Goal: Task Accomplishment & Management: Manage account settings

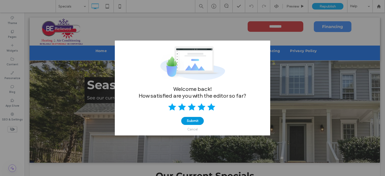
click at [197, 120] on button "Submit" at bounding box center [192, 121] width 23 height 8
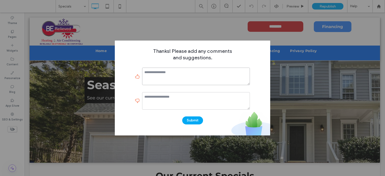
click at [174, 78] on textarea at bounding box center [196, 77] width 108 height 18
type textarea "**********"
click at [192, 101] on textarea at bounding box center [196, 101] width 108 height 18
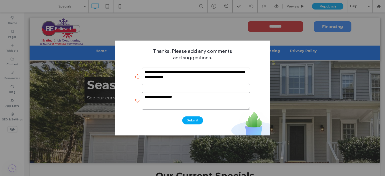
type textarea "**********"
drag, startPoint x: 162, startPoint y: 78, endPoint x: 154, endPoint y: 72, distance: 9.6
click at [154, 72] on textarea "**********" at bounding box center [196, 77] width 108 height 18
drag, startPoint x: 157, startPoint y: 78, endPoint x: 138, endPoint y: 51, distance: 32.7
click at [138, 51] on div "**********" at bounding box center [192, 88] width 155 height 95
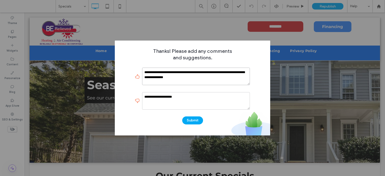
click at [157, 77] on textarea "**********" at bounding box center [196, 77] width 108 height 18
click at [206, 80] on textarea "**********" at bounding box center [196, 77] width 108 height 18
type textarea "**********"
click at [196, 98] on textarea "**********" at bounding box center [196, 101] width 108 height 18
type textarea "**********"
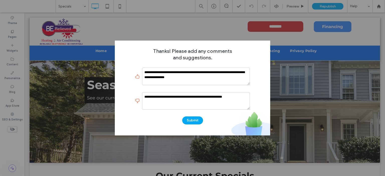
click at [197, 122] on button "Submit" at bounding box center [192, 121] width 21 height 8
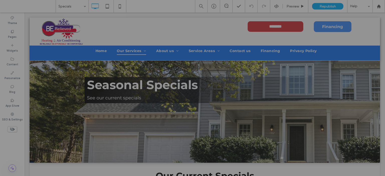
click at [105, 33] on div at bounding box center [192, 88] width 385 height 176
drag, startPoint x: 13, startPoint y: 33, endPoint x: 18, endPoint y: 12, distance: 20.8
click at [14, 32] on div at bounding box center [192, 88] width 385 height 176
click at [111, 34] on div at bounding box center [192, 88] width 385 height 176
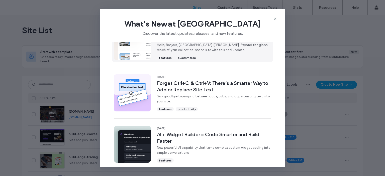
scroll to position [125, 0]
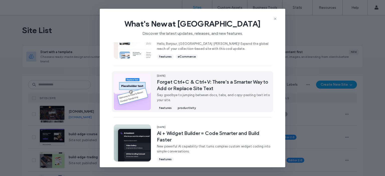
click at [201, 88] on span "Forget Ctrl+C & Ctrl+V: There’s a Smarter Way to Add or Replace Site Text" at bounding box center [214, 85] width 114 height 13
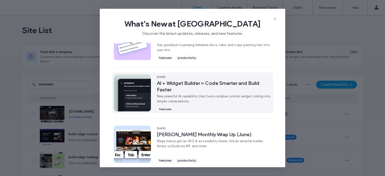
scroll to position [194, 0]
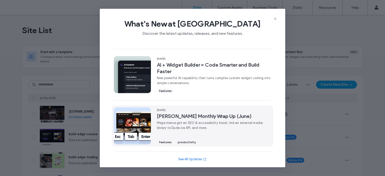
click at [181, 127] on span "Mega menus get an SEO & accessibility boost, link an external media library to …" at bounding box center [214, 126] width 114 height 10
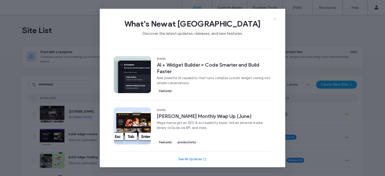
drag, startPoint x: 276, startPoint y: 18, endPoint x: 274, endPoint y: 20, distance: 2.8
click at [276, 18] on icon at bounding box center [275, 19] width 4 height 4
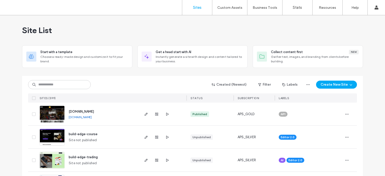
click at [162, 27] on div "Site List" at bounding box center [192, 30] width 341 height 30
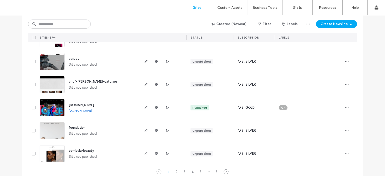
scroll to position [1675, 0]
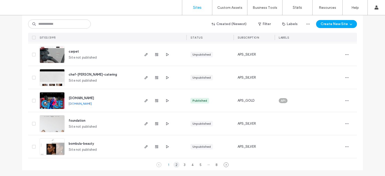
click at [174, 166] on div "2" at bounding box center [177, 165] width 6 height 6
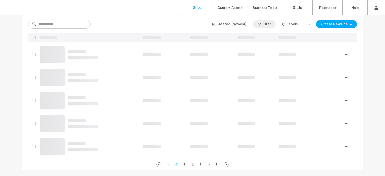
click at [264, 25] on button "Filter" at bounding box center [264, 24] width 23 height 8
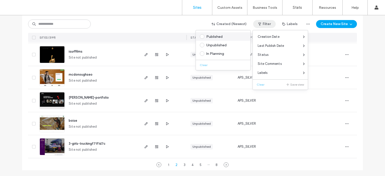
click at [201, 37] on span at bounding box center [202, 36] width 5 height 5
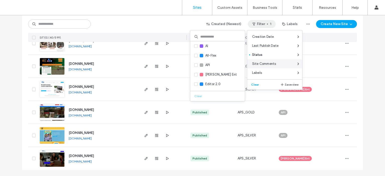
scroll to position [855, 0]
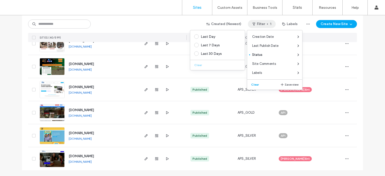
drag, startPoint x: 169, startPoint y: 20, endPoint x: 176, endPoint y: 38, distance: 19.3
click at [169, 20] on div "Created (Newest) Filter 1 Labels Create New Site" at bounding box center [192, 24] width 329 height 10
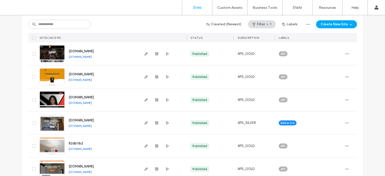
scroll to position [25, 0]
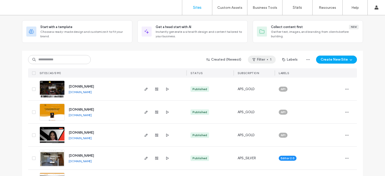
click at [263, 58] on button "Filter 1" at bounding box center [262, 60] width 28 height 8
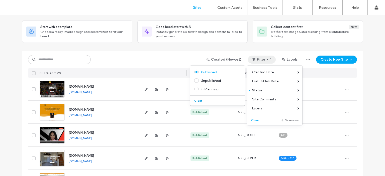
click at [198, 100] on button "Clear" at bounding box center [198, 101] width 13 height 6
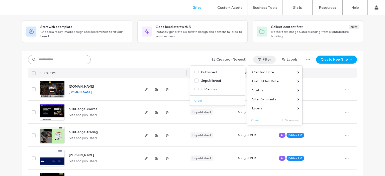
click at [63, 60] on input at bounding box center [59, 59] width 63 height 9
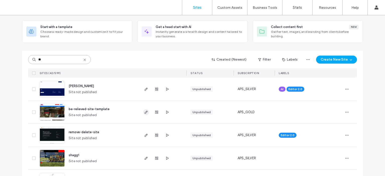
type input "**"
click at [144, 111] on icon "button" at bounding box center [146, 112] width 4 height 4
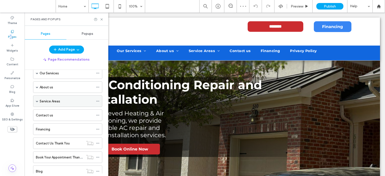
click at [37, 101] on span at bounding box center [37, 101] width 3 height 3
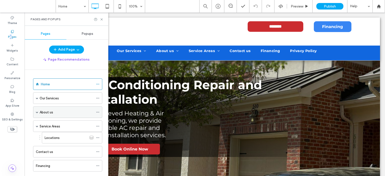
click at [65, 111] on div "About us" at bounding box center [67, 112] width 54 height 5
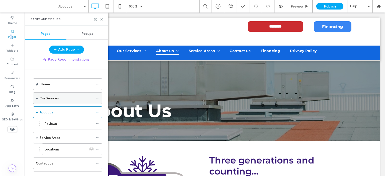
click at [37, 98] on span at bounding box center [37, 98] width 3 height 3
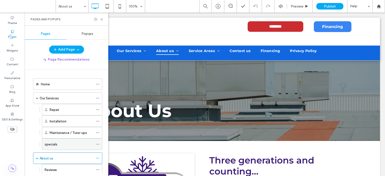
click at [61, 143] on div "specials" at bounding box center [69, 144] width 49 height 5
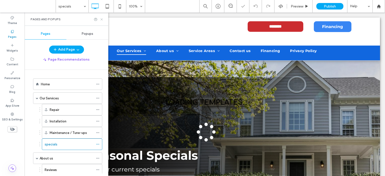
click at [101, 18] on icon at bounding box center [102, 20] width 4 height 4
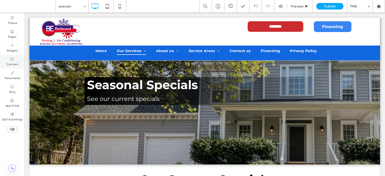
click at [12, 58] on icon at bounding box center [12, 59] width 4 height 4
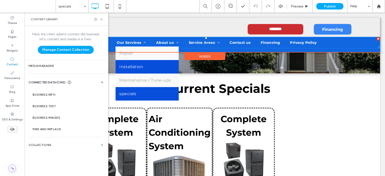
scroll to position [100, 0]
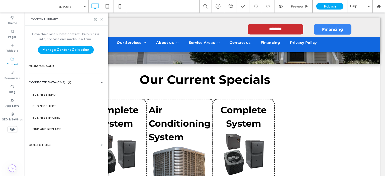
click at [101, 19] on icon at bounding box center [102, 20] width 4 height 4
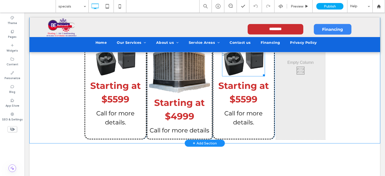
scroll to position [201, 0]
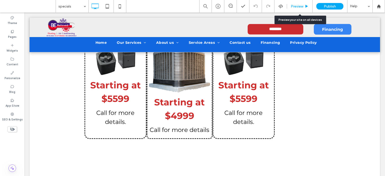
click at [301, 6] on span "Preview" at bounding box center [297, 6] width 13 height 4
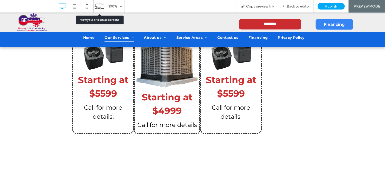
drag, startPoint x: 96, startPoint y: 5, endPoint x: 142, endPoint y: 23, distance: 50.0
click at [96, 5] on icon at bounding box center [100, 7] width 10 height 10
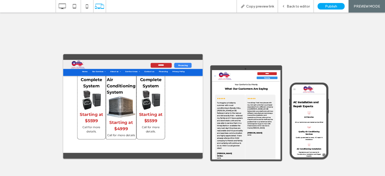
scroll to position [502, 0]
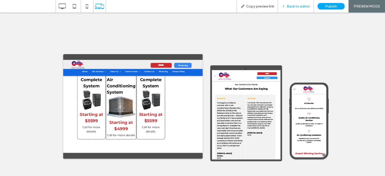
click at [297, 8] on span "Back to editor" at bounding box center [298, 6] width 23 height 4
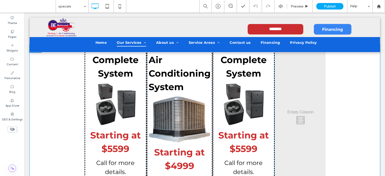
click at [304, 116] on div "Click To Paste" at bounding box center [300, 119] width 49 height 141
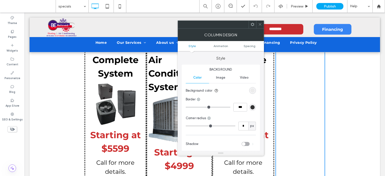
scroll to position [100, 0]
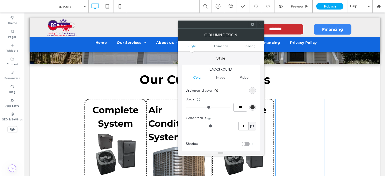
click at [252, 24] on icon at bounding box center [253, 25] width 4 height 4
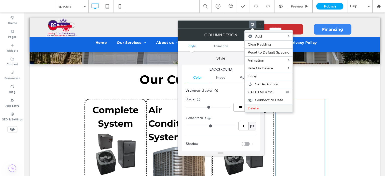
click at [264, 109] on label "Delete" at bounding box center [269, 108] width 42 height 4
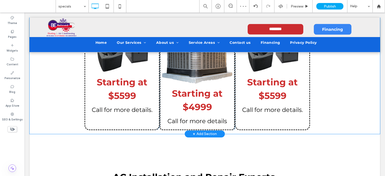
scroll to position [150, 0]
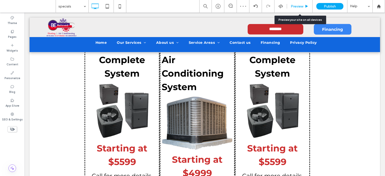
click at [298, 6] on span "Preview" at bounding box center [297, 6] width 13 height 4
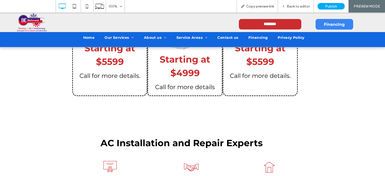
scroll to position [201, 0]
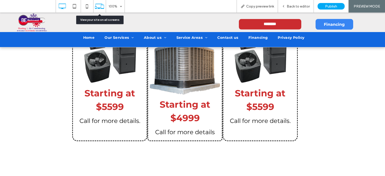
click at [101, 5] on icon at bounding box center [100, 7] width 10 height 10
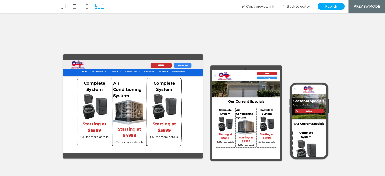
scroll to position [150, 0]
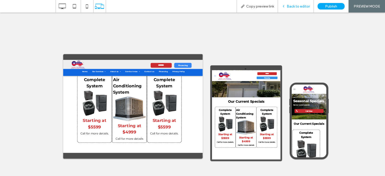
click at [293, 8] on span "Back to editor" at bounding box center [298, 6] width 23 height 4
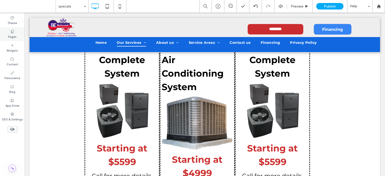
click at [11, 32] on use at bounding box center [12, 31] width 3 height 3
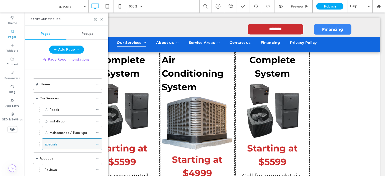
click at [71, 144] on div "specials" at bounding box center [69, 144] width 49 height 5
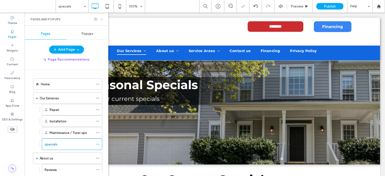
drag, startPoint x: 103, startPoint y: 19, endPoint x: 78, endPoint y: 7, distance: 27.5
click at [103, 19] on icon at bounding box center [102, 20] width 4 height 4
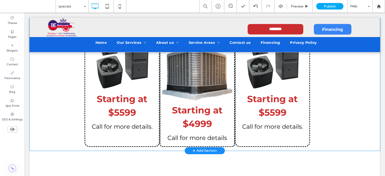
scroll to position [201, 0]
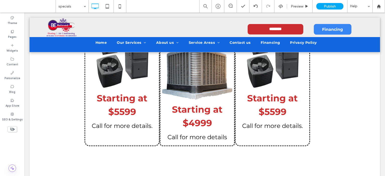
drag, startPoint x: 12, startPoint y: 128, endPoint x: 26, endPoint y: 117, distance: 17.6
click at [12, 128] on use at bounding box center [12, 129] width 5 height 3
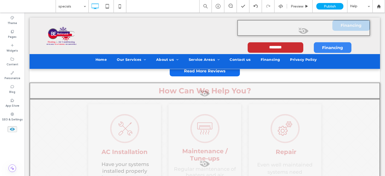
scroll to position [1213, 0]
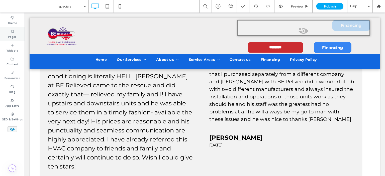
click at [11, 31] on icon at bounding box center [12, 32] width 4 height 4
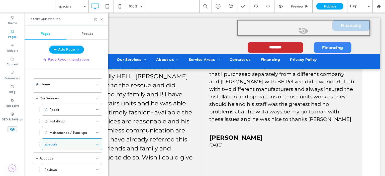
click at [77, 143] on div "specials" at bounding box center [69, 144] width 49 height 5
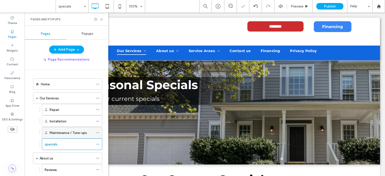
scroll to position [0, 0]
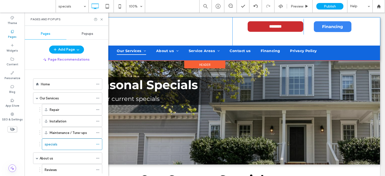
click at [151, 33] on div "Click To Paste" at bounding box center [136, 32] width 193 height 28
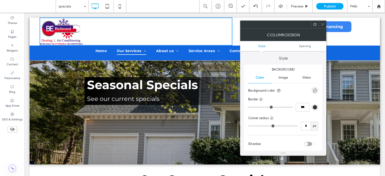
click at [364, 34] on div "**********" at bounding box center [303, 27] width 133 height 18
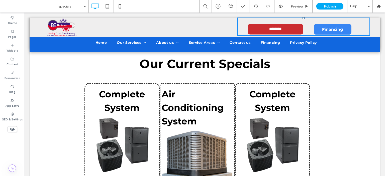
scroll to position [117, 0]
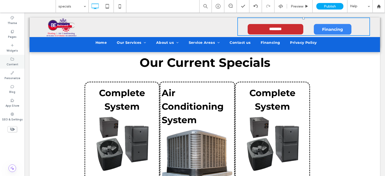
click at [13, 60] on icon at bounding box center [12, 59] width 4 height 4
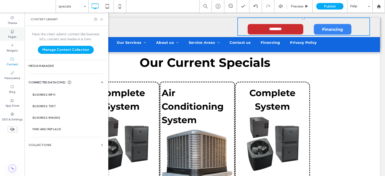
click at [11, 35] on label "Pages" at bounding box center [12, 37] width 9 height 6
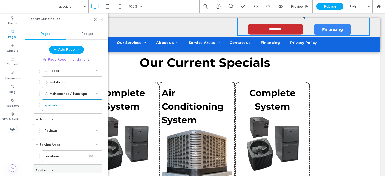
scroll to position [36, 0]
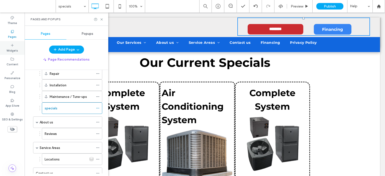
click at [10, 45] on div "Widgets" at bounding box center [12, 48] width 25 height 14
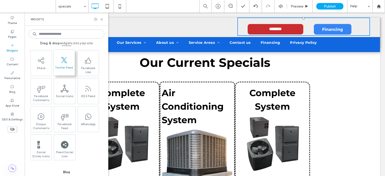
scroll to position [978, 0]
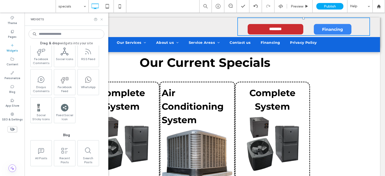
click at [102, 19] on icon at bounding box center [102, 20] width 4 height 4
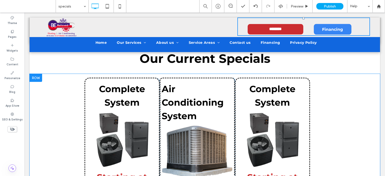
scroll to position [100, 0]
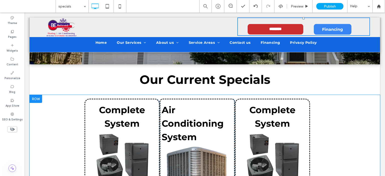
click at [32, 98] on div at bounding box center [36, 99] width 13 height 8
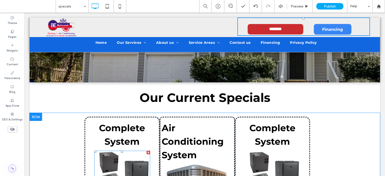
scroll to position [75, 0]
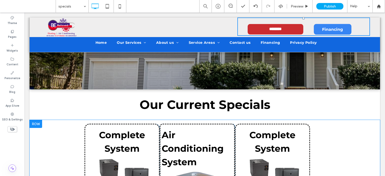
click at [38, 122] on div at bounding box center [36, 124] width 13 height 8
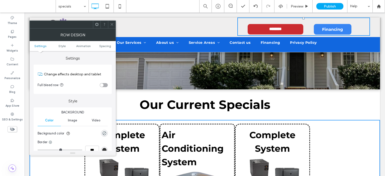
click at [113, 23] on icon at bounding box center [112, 25] width 4 height 4
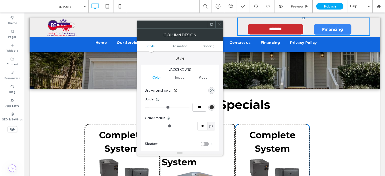
click at [211, 26] on icon at bounding box center [212, 25] width 4 height 4
click at [219, 24] on icon at bounding box center [219, 25] width 4 height 4
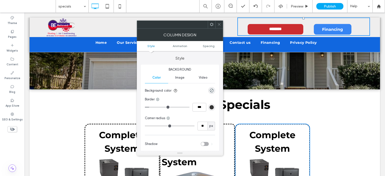
click at [212, 25] on icon at bounding box center [212, 25] width 4 height 4
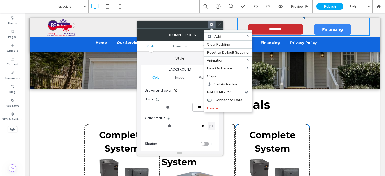
click at [185, 26] on div at bounding box center [172, 25] width 71 height 8
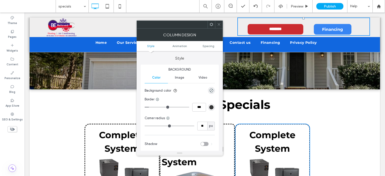
click at [211, 24] on icon at bounding box center [212, 25] width 4 height 4
click at [177, 26] on div at bounding box center [172, 25] width 71 height 8
click at [245, 129] on h1 "Complete System" at bounding box center [272, 141] width 71 height 27
click at [205, 45] on span "Spacing" at bounding box center [209, 46] width 12 height 4
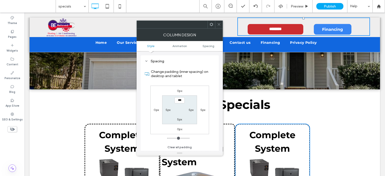
scroll to position [117, 0]
click at [157, 109] on label "0px" at bounding box center [156, 110] width 5 height 4
type input "*"
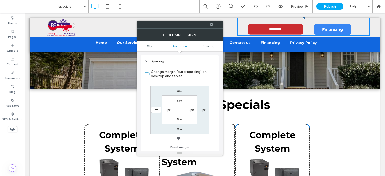
type input "***"
type input "*"
type input "***"
type input "*"
type input "***"
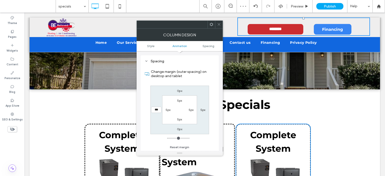
click at [125, 94] on div "Our Current Specials Click To Paste" at bounding box center [205, 104] width 241 height 23
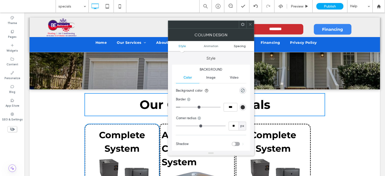
click at [237, 45] on span "Spacing" at bounding box center [240, 46] width 12 height 4
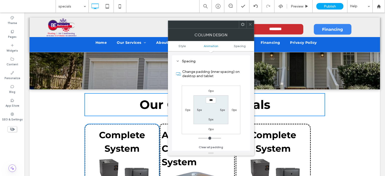
click at [233, 110] on label "0px" at bounding box center [234, 110] width 5 height 4
type input "*"
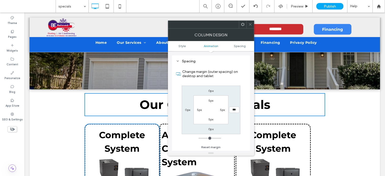
type input "***"
type input "*"
type input "***"
type input "*"
type input "***"
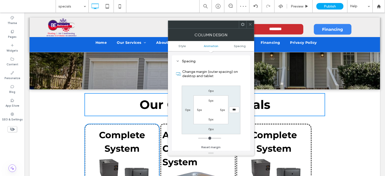
drag, startPoint x: 250, startPoint y: 24, endPoint x: 253, endPoint y: 29, distance: 5.6
click at [250, 24] on use at bounding box center [250, 24] width 3 height 3
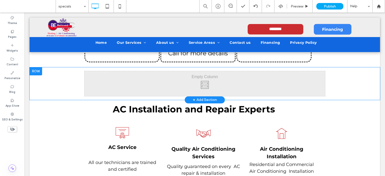
scroll to position [251, 0]
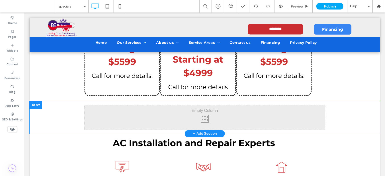
click at [175, 117] on div "Click To Paste" at bounding box center [205, 117] width 241 height 25
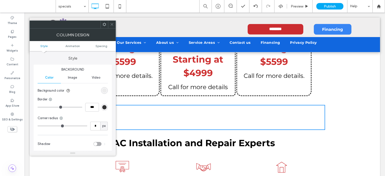
click at [112, 24] on icon at bounding box center [112, 25] width 4 height 4
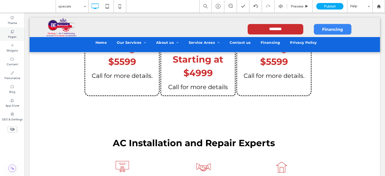
click at [11, 32] on icon at bounding box center [12, 32] width 4 height 4
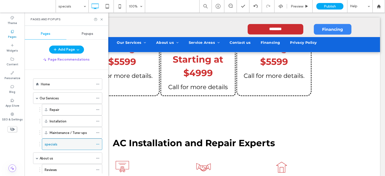
click at [74, 143] on div "specials" at bounding box center [69, 144] width 49 height 5
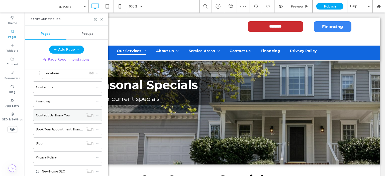
scroll to position [125, 0]
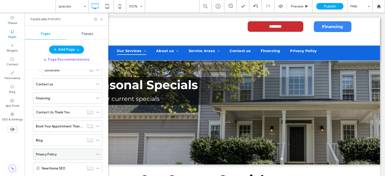
click at [68, 155] on div "Privacy Policy" at bounding box center [65, 154] width 58 height 5
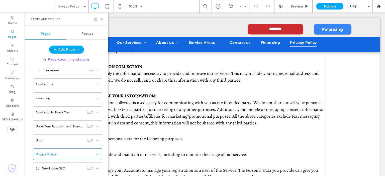
scroll to position [100, 0]
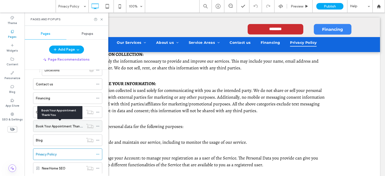
click at [58, 127] on label "Book Your Appointment Thank You" at bounding box center [62, 126] width 52 height 9
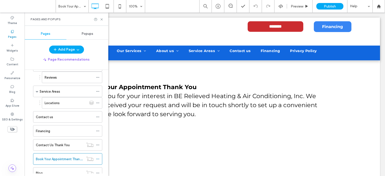
scroll to position [100, 0]
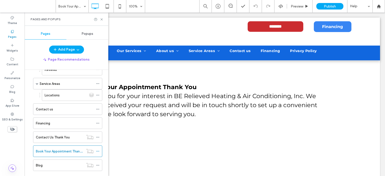
click at [16, 159] on div "Theme Pages Widgets Content Personalize Blog App Store SEO & Settings" at bounding box center [12, 95] width 25 height 164
click at [33, 139] on div "Contact Us Thank You" at bounding box center [67, 138] width 69 height 12
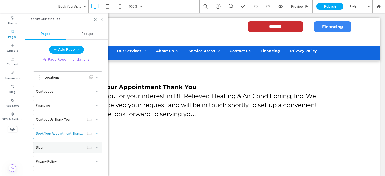
scroll to position [125, 0]
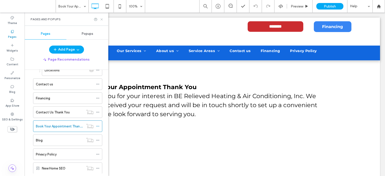
click at [102, 20] on icon at bounding box center [102, 20] width 4 height 4
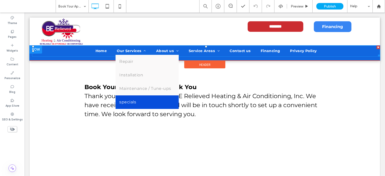
click at [130, 100] on span "specials" at bounding box center [127, 102] width 17 height 6
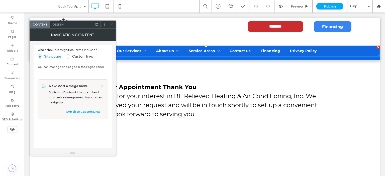
click at [111, 25] on icon at bounding box center [112, 25] width 4 height 4
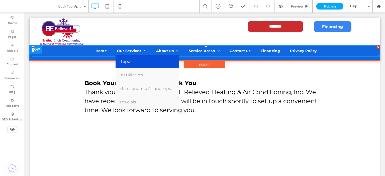
scroll to position [0, 0]
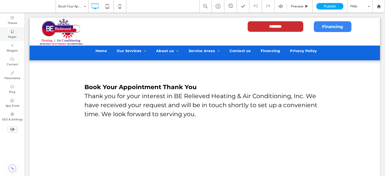
click at [10, 33] on div "Pages" at bounding box center [12, 34] width 25 height 14
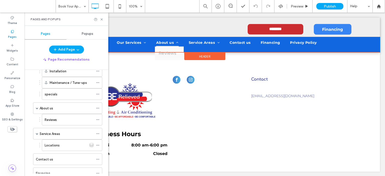
scroll to position [113, 0]
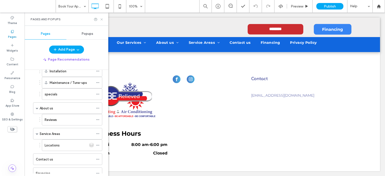
click at [102, 20] on icon at bounding box center [102, 20] width 4 height 4
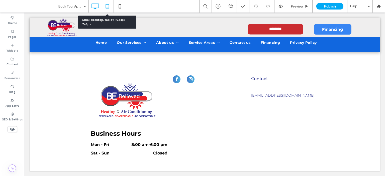
click at [106, 7] on icon at bounding box center [107, 6] width 10 height 10
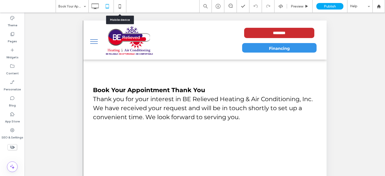
scroll to position [0, 0]
drag, startPoint x: 123, startPoint y: 8, endPoint x: 129, endPoint y: 20, distance: 13.7
click at [123, 8] on icon at bounding box center [120, 6] width 10 height 10
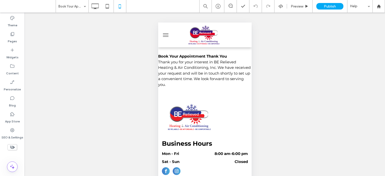
click at [165, 35] on span "menu" at bounding box center [166, 35] width 6 height 1
